Goal: Entertainment & Leisure: Consume media (video, audio)

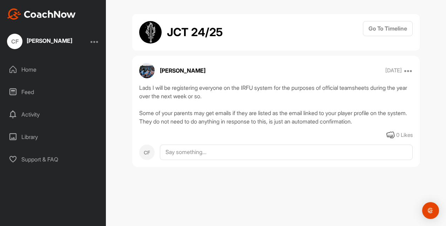
click at [25, 93] on div "Feed" at bounding box center [53, 92] width 99 height 18
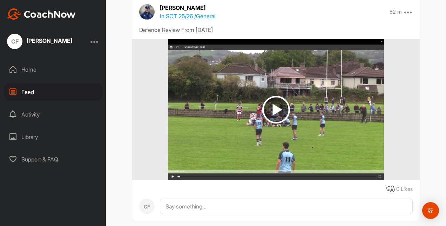
scroll to position [315, 0]
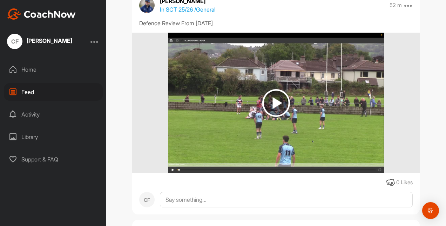
click at [271, 102] on img at bounding box center [276, 103] width 28 height 28
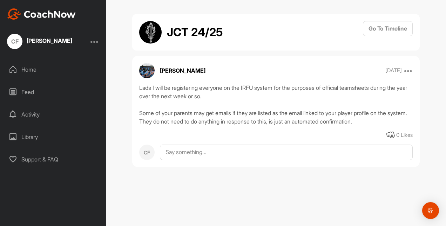
click at [34, 93] on div "Feed" at bounding box center [53, 92] width 99 height 18
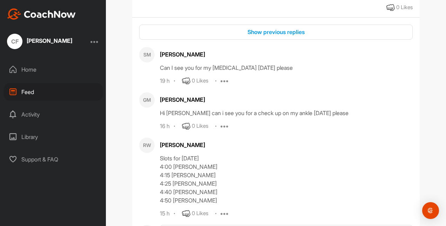
scroll to position [1262, 0]
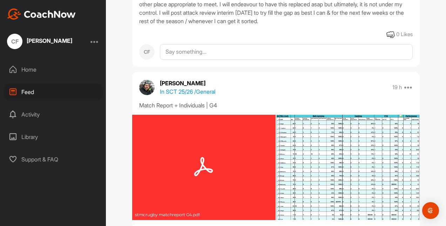
click at [317, 169] on img at bounding box center [347, 167] width 143 height 107
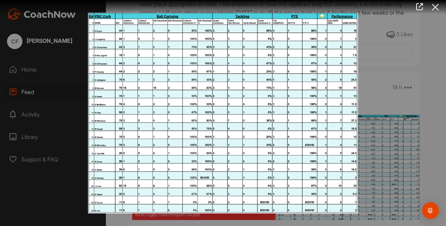
click at [435, 8] on icon at bounding box center [435, 7] width 16 height 13
